Goal: Task Accomplishment & Management: Use online tool/utility

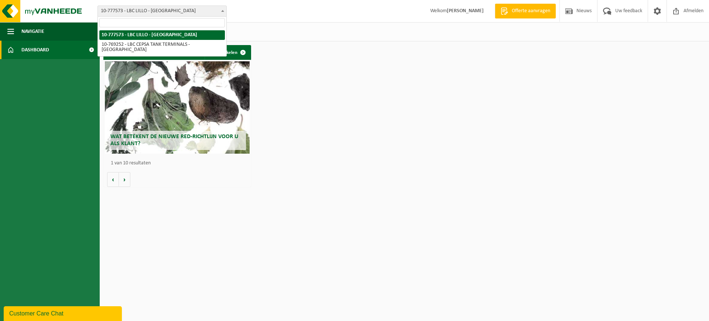
click at [114, 9] on span "10-777573 - LBC LILLO - [GEOGRAPHIC_DATA]" at bounding box center [162, 11] width 128 height 10
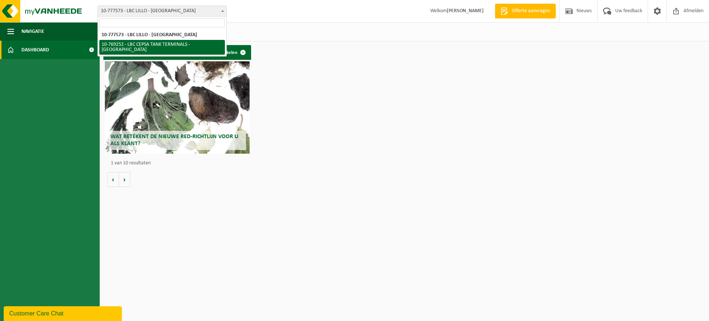
select select "14717"
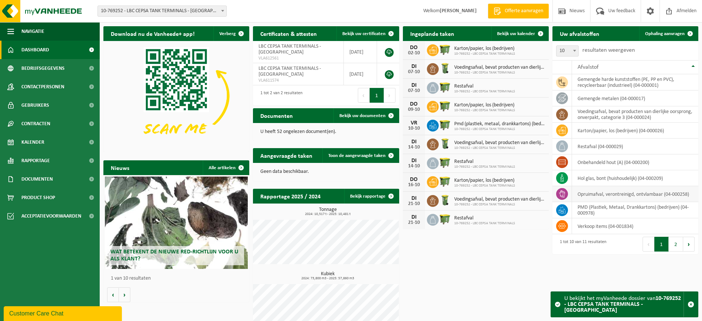
click at [591, 194] on td "opruimafval, verontreinigd, ontvlambaar (04-000258)" at bounding box center [635, 194] width 126 height 16
click at [673, 37] on link "Ophaling aanvragen" at bounding box center [668, 33] width 58 height 15
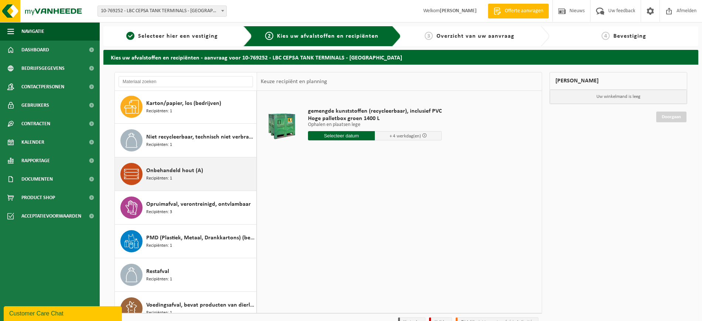
scroll to position [114, 0]
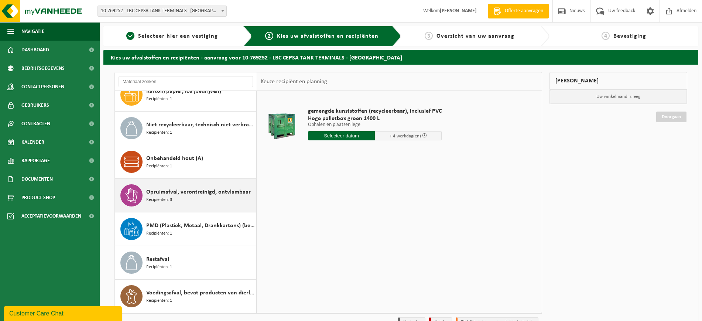
click at [161, 190] on span "Opruimafval, verontreinigd, ontvlambaar" at bounding box center [198, 191] width 104 height 9
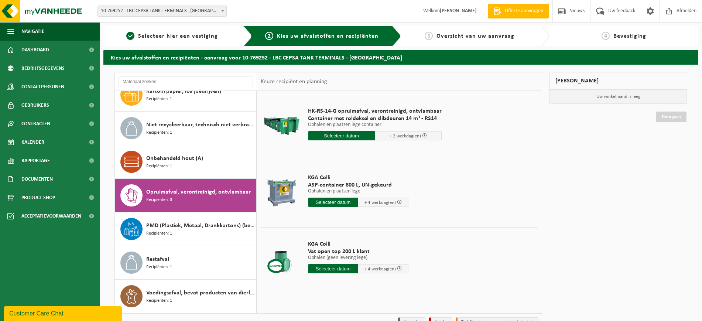
click at [324, 201] on input "text" at bounding box center [333, 201] width 50 height 9
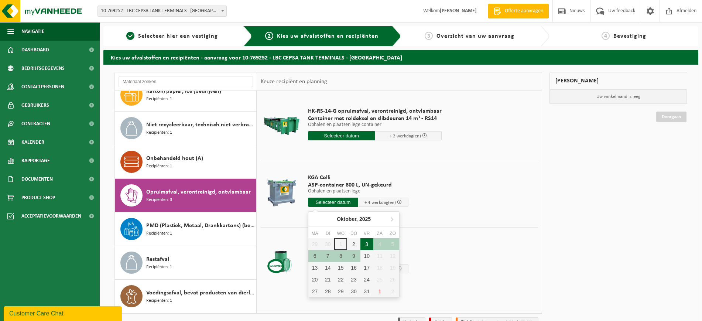
click at [368, 242] on div "3" at bounding box center [366, 244] width 13 height 12
type input "Van 2025-10-03"
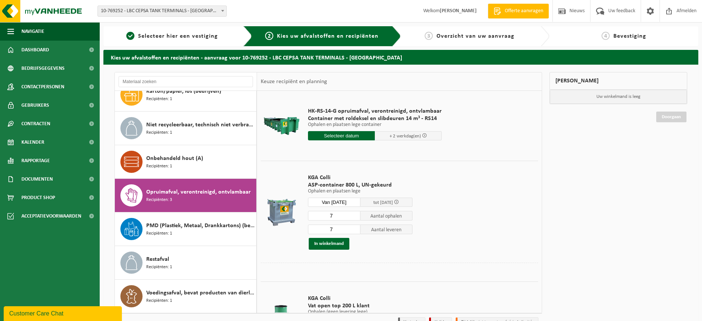
click at [348, 214] on input "7" at bounding box center [334, 216] width 52 height 10
click at [354, 217] on input "6" at bounding box center [334, 216] width 52 height 10
type input "5"
click at [354, 217] on input "5" at bounding box center [334, 216] width 52 height 10
click at [352, 230] on input "6" at bounding box center [334, 229] width 52 height 10
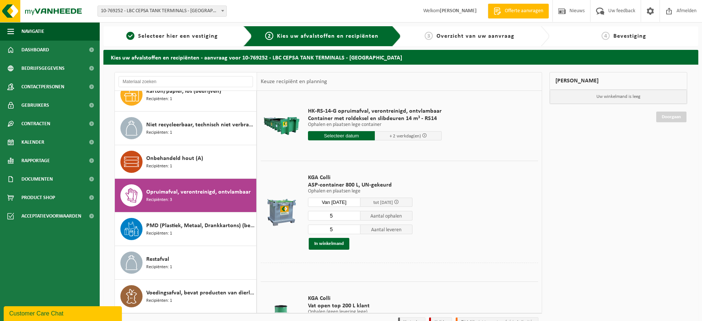
type input "5"
click at [352, 230] on input "5" at bounding box center [334, 229] width 52 height 10
click at [329, 244] on button "In winkelmand" at bounding box center [329, 244] width 41 height 12
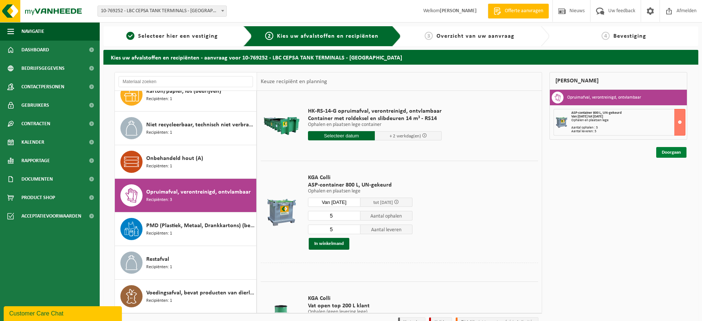
click at [667, 151] on link "Doorgaan" at bounding box center [671, 152] width 30 height 11
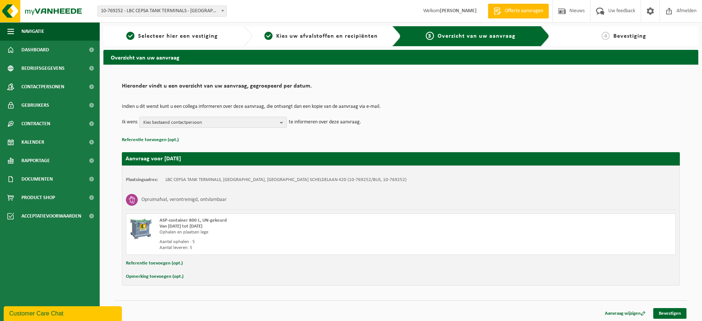
scroll to position [2, 0]
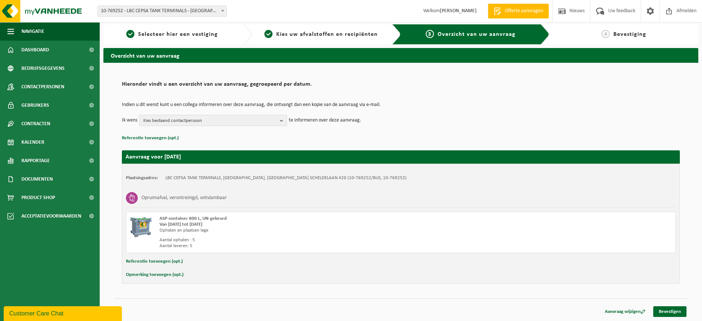
click at [243, 119] on span "Kies bestaand contactpersoon" at bounding box center [210, 120] width 134 height 11
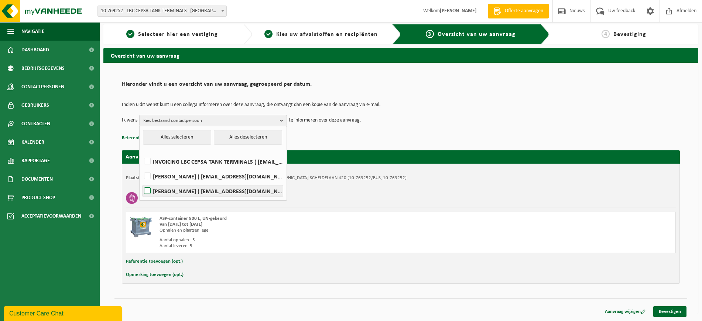
click at [147, 191] on label "[PERSON_NAME] ( [EMAIL_ADDRESS][DOMAIN_NAME] )" at bounding box center [212, 190] width 140 height 11
click at [141, 182] on input "[PERSON_NAME] ( [EMAIL_ADDRESS][DOMAIN_NAME] )" at bounding box center [141, 181] width 0 height 0
checkbox input "true"
click at [672, 311] on link "Bevestigen" at bounding box center [669, 311] width 33 height 11
